Goal: Unclear: Unclear

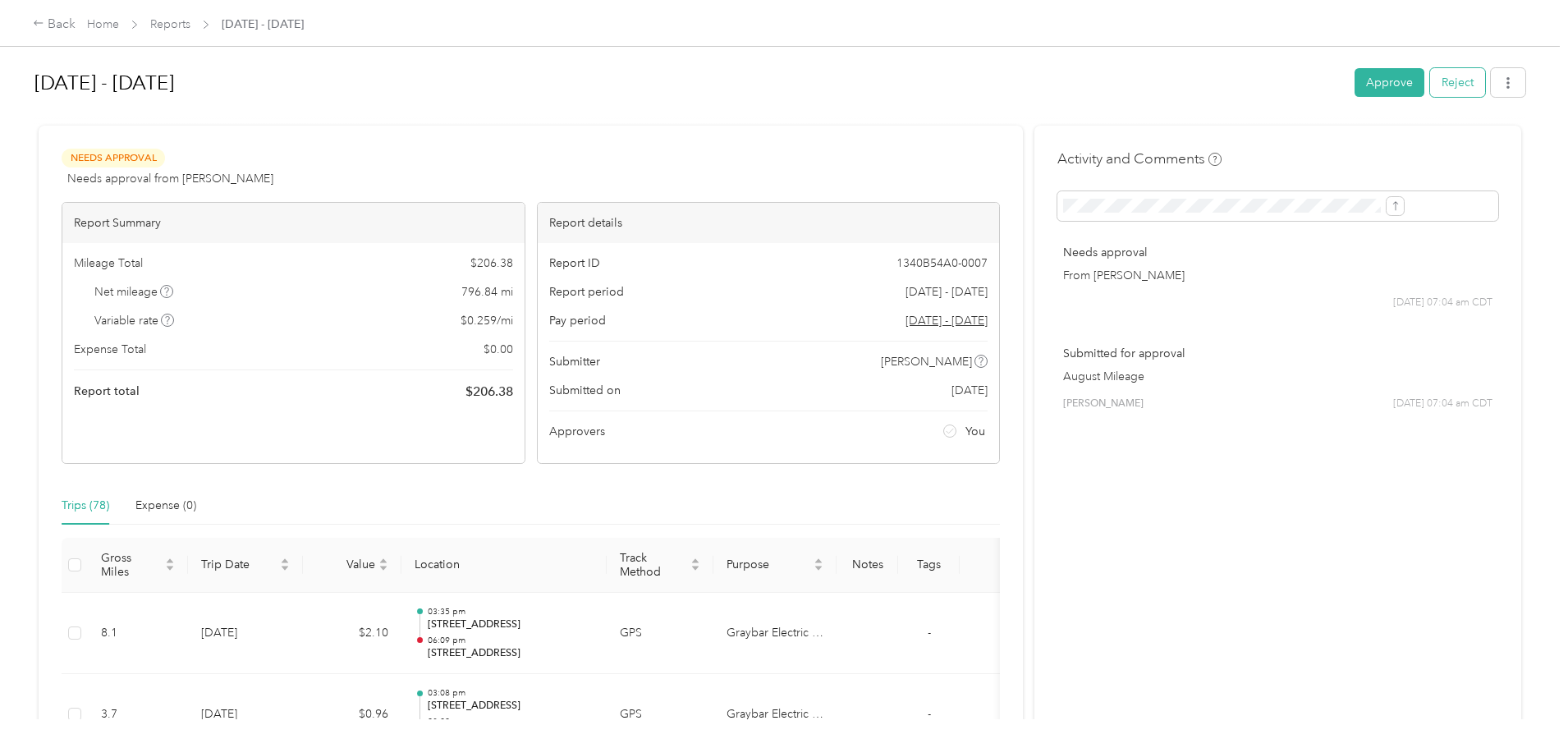
click at [1430, 75] on button "Reject" at bounding box center [1457, 82] width 55 height 29
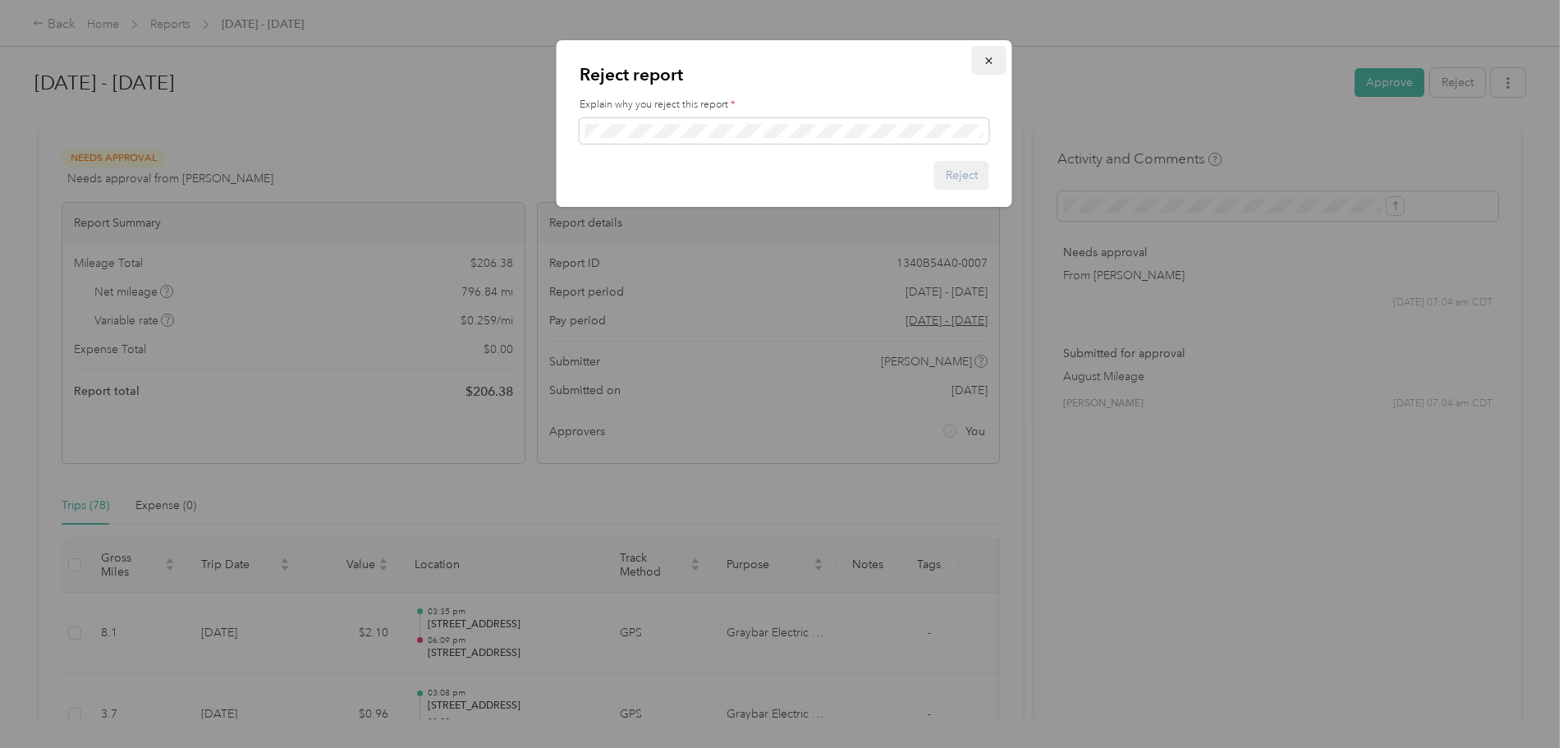
click at [989, 66] on icon "button" at bounding box center [988, 61] width 11 height 11
